Goal: Transaction & Acquisition: Purchase product/service

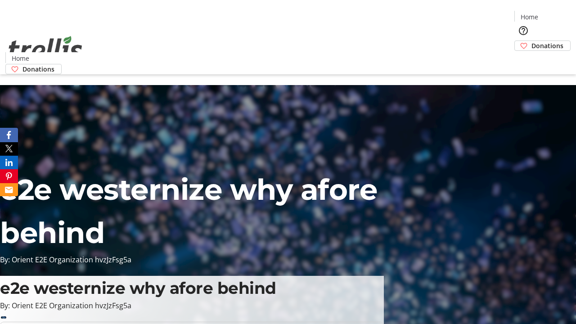
click at [532, 41] on span "Donations" at bounding box center [548, 45] width 32 height 9
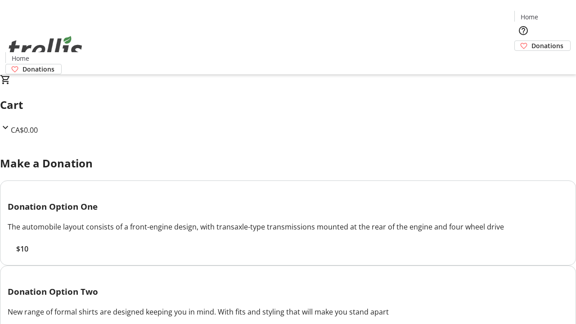
click at [28, 254] on span "$10" at bounding box center [22, 248] width 12 height 11
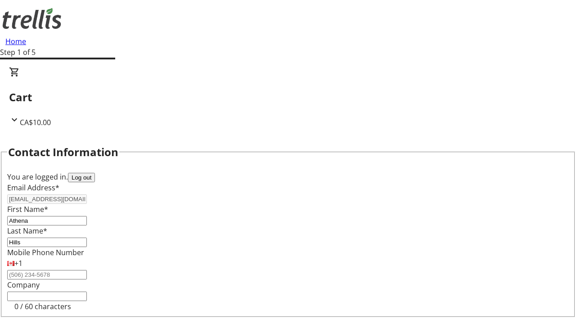
select select "CA"
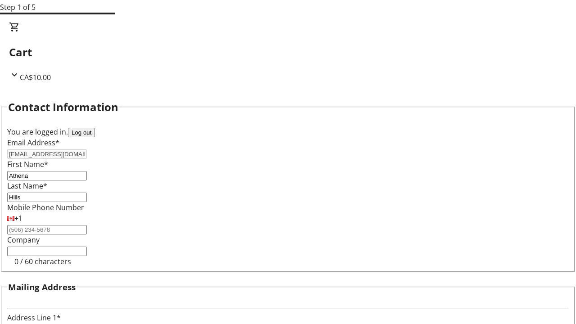
type input "[STREET_ADDRESS][PERSON_NAME]"
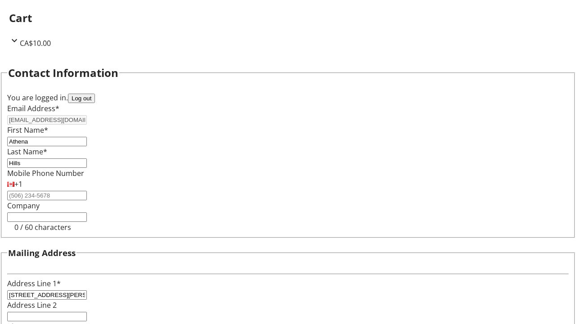
type input "Kelowna"
select select "BC"
type input "Kelowna"
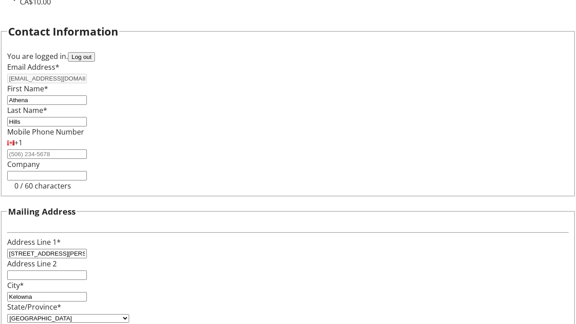
type input "V1Y 0C2"
